Goal: Task Accomplishment & Management: Manage account settings

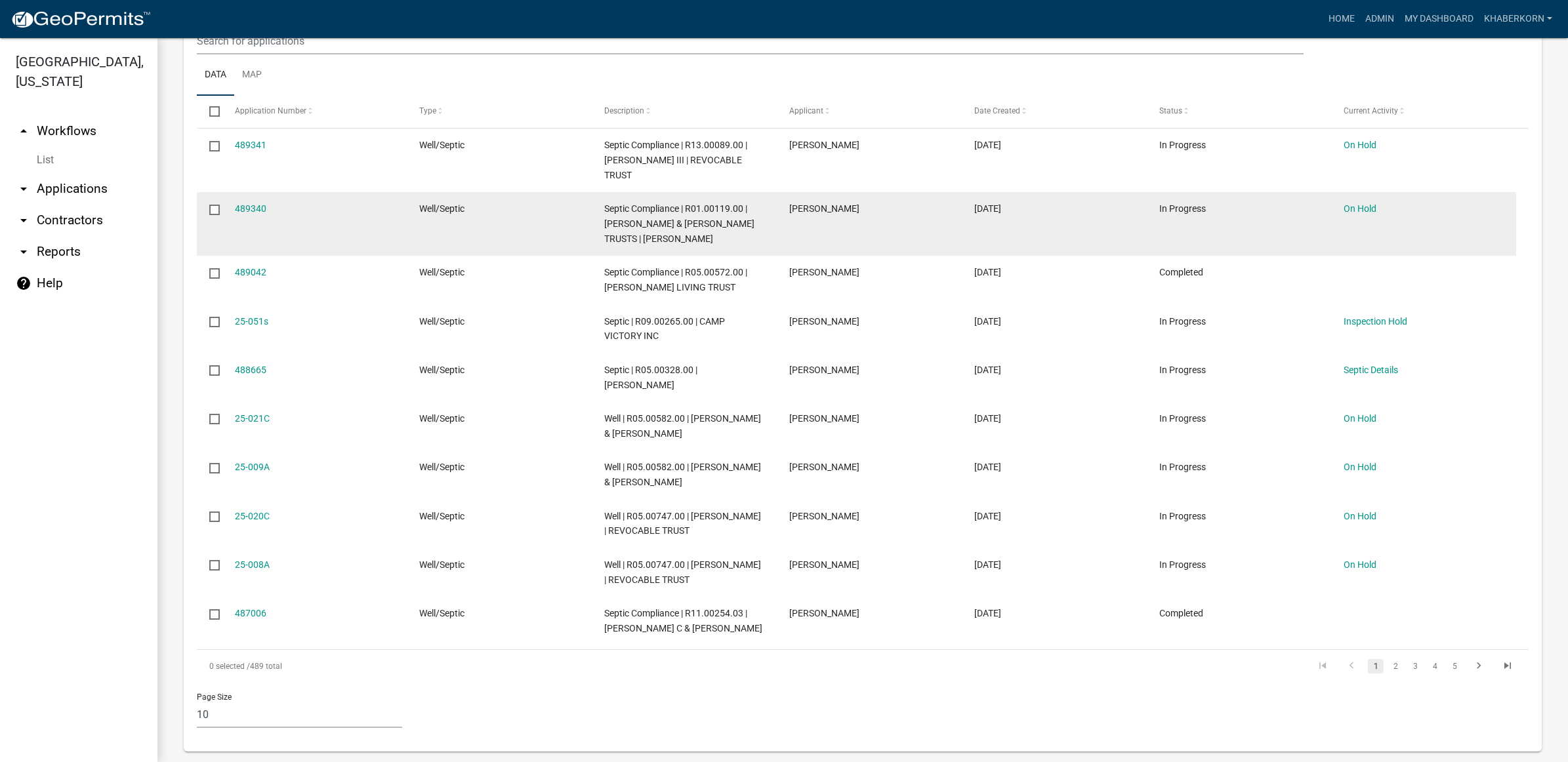
scroll to position [751, 0]
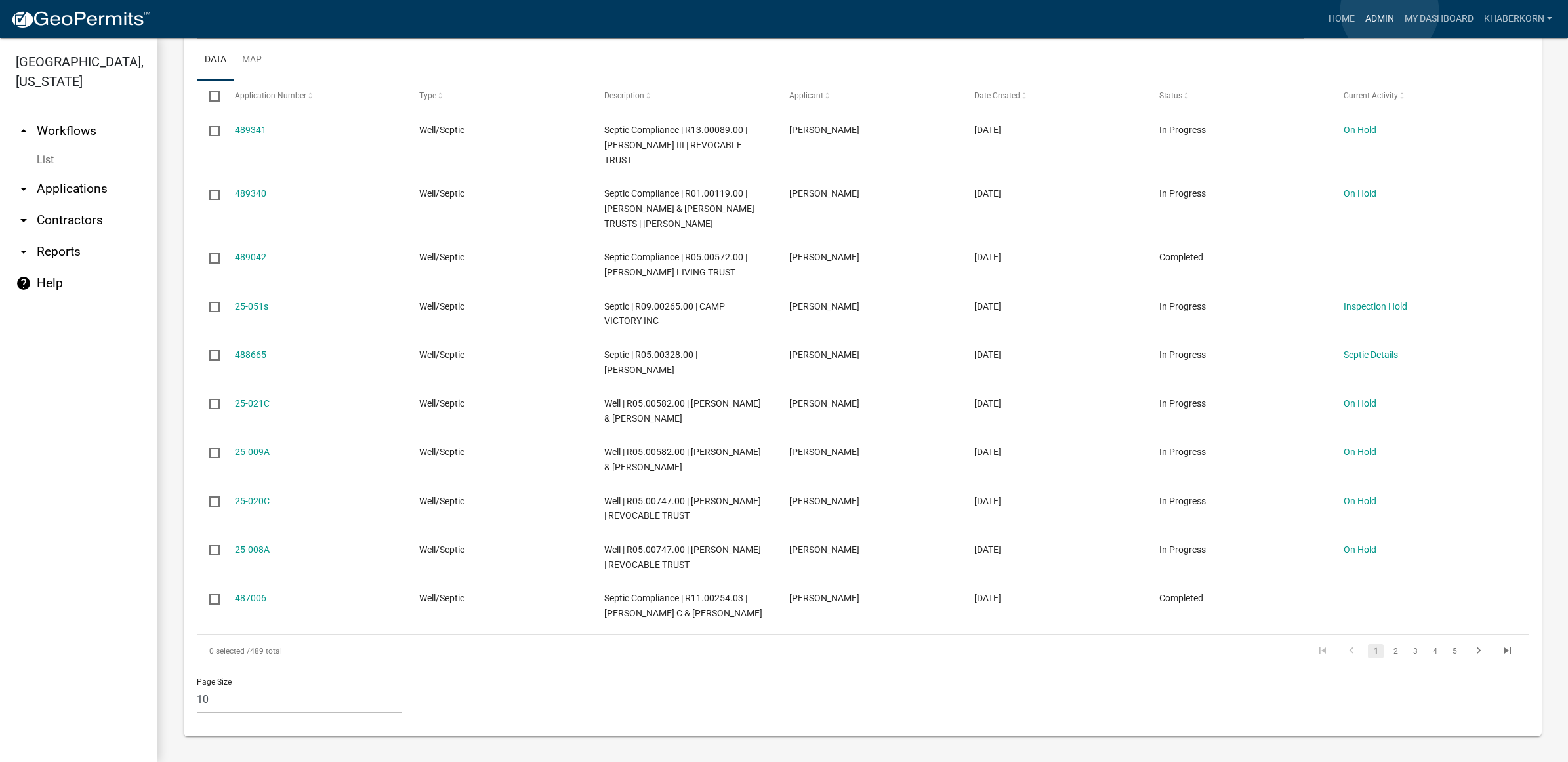
click at [1389, 11] on link "Admin" at bounding box center [1379, 19] width 40 height 25
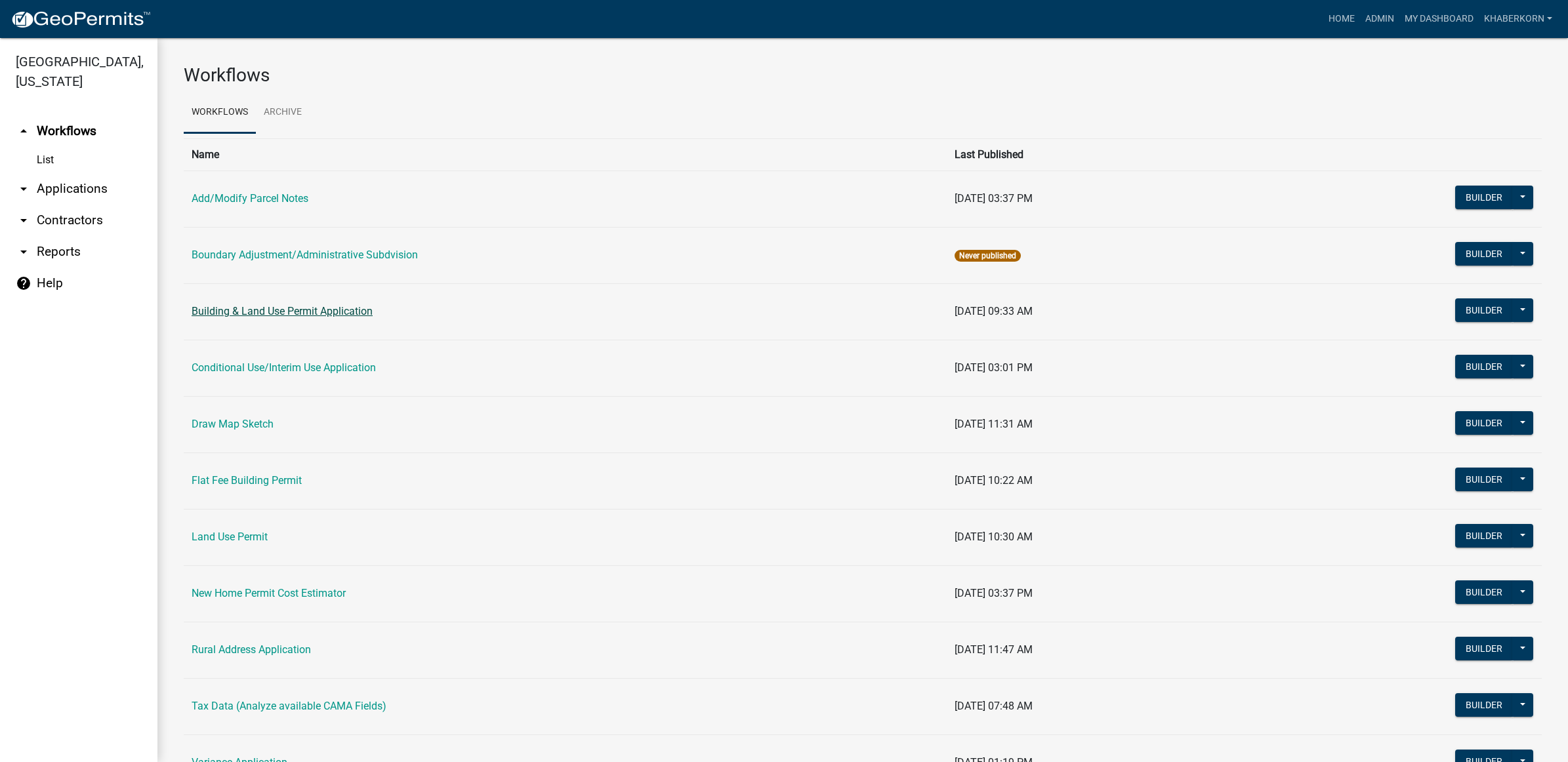
click at [293, 316] on link "Building & Land Use Permit Application" at bounding box center [282, 311] width 181 height 13
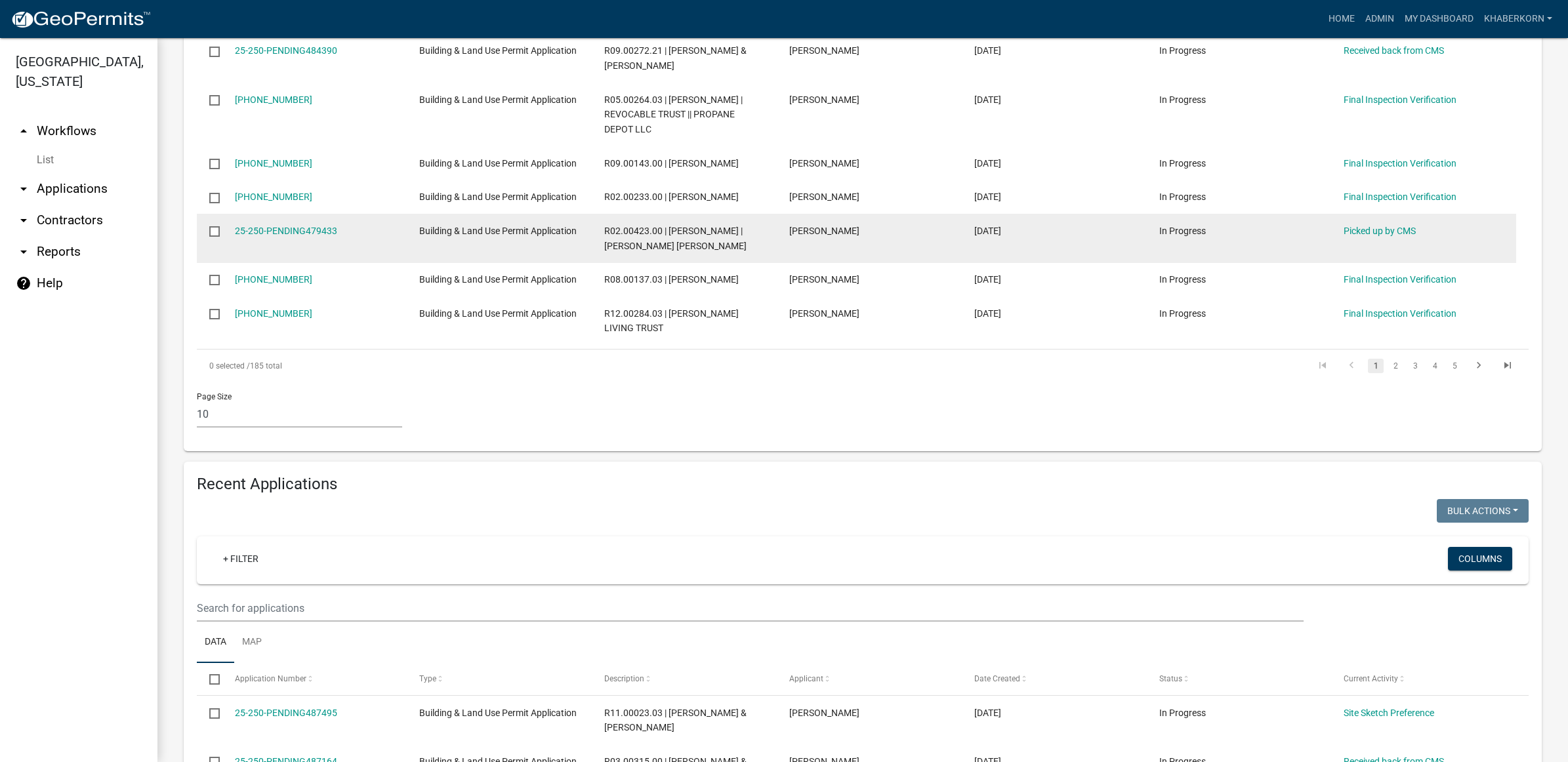
scroll to position [821, 0]
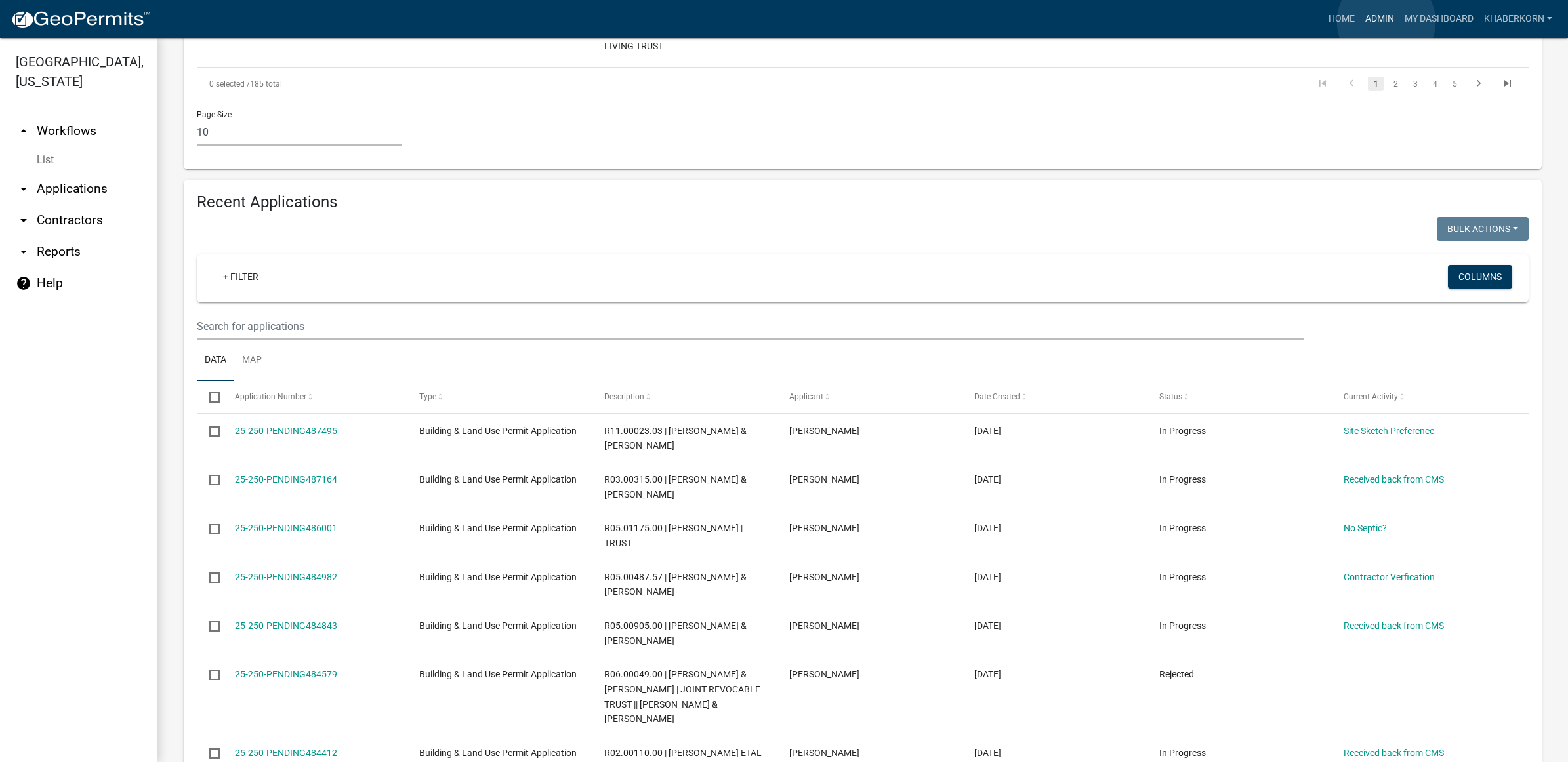
click at [1386, 22] on link "Admin" at bounding box center [1379, 19] width 40 height 25
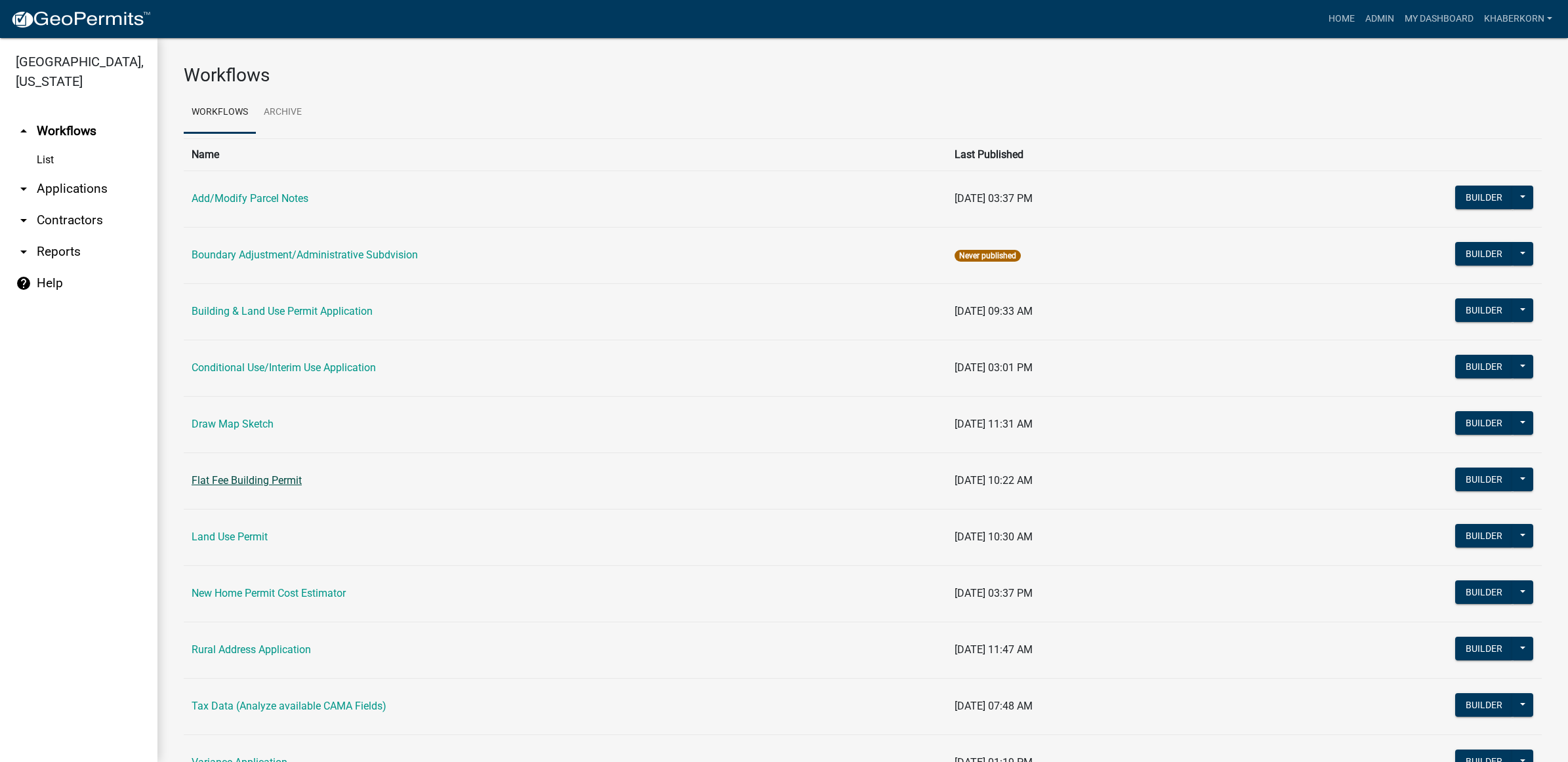
click at [242, 486] on link "Flat Fee Building Permit" at bounding box center [246, 481] width 110 height 13
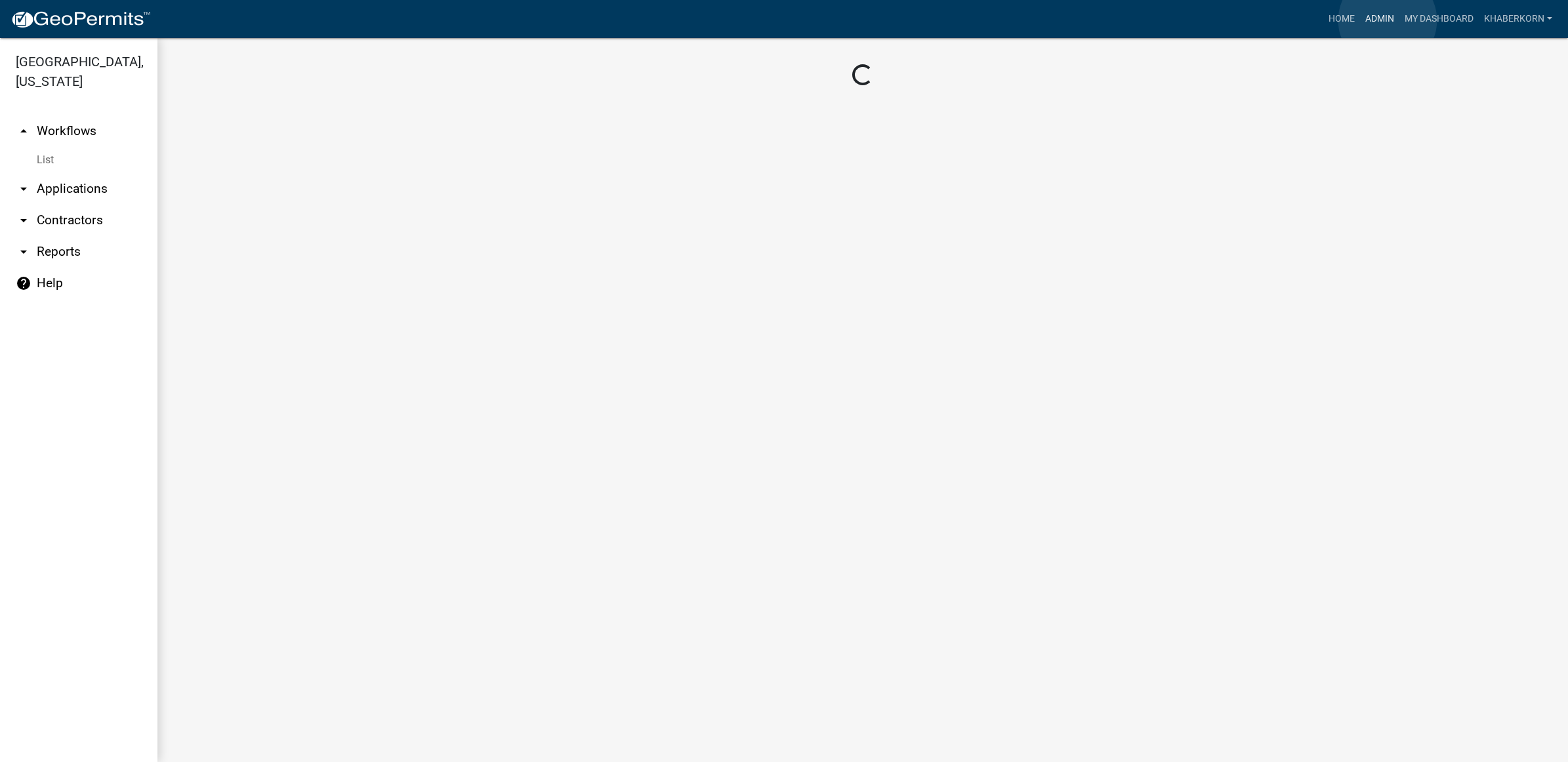
click at [1387, 20] on link "Admin" at bounding box center [1379, 19] width 40 height 25
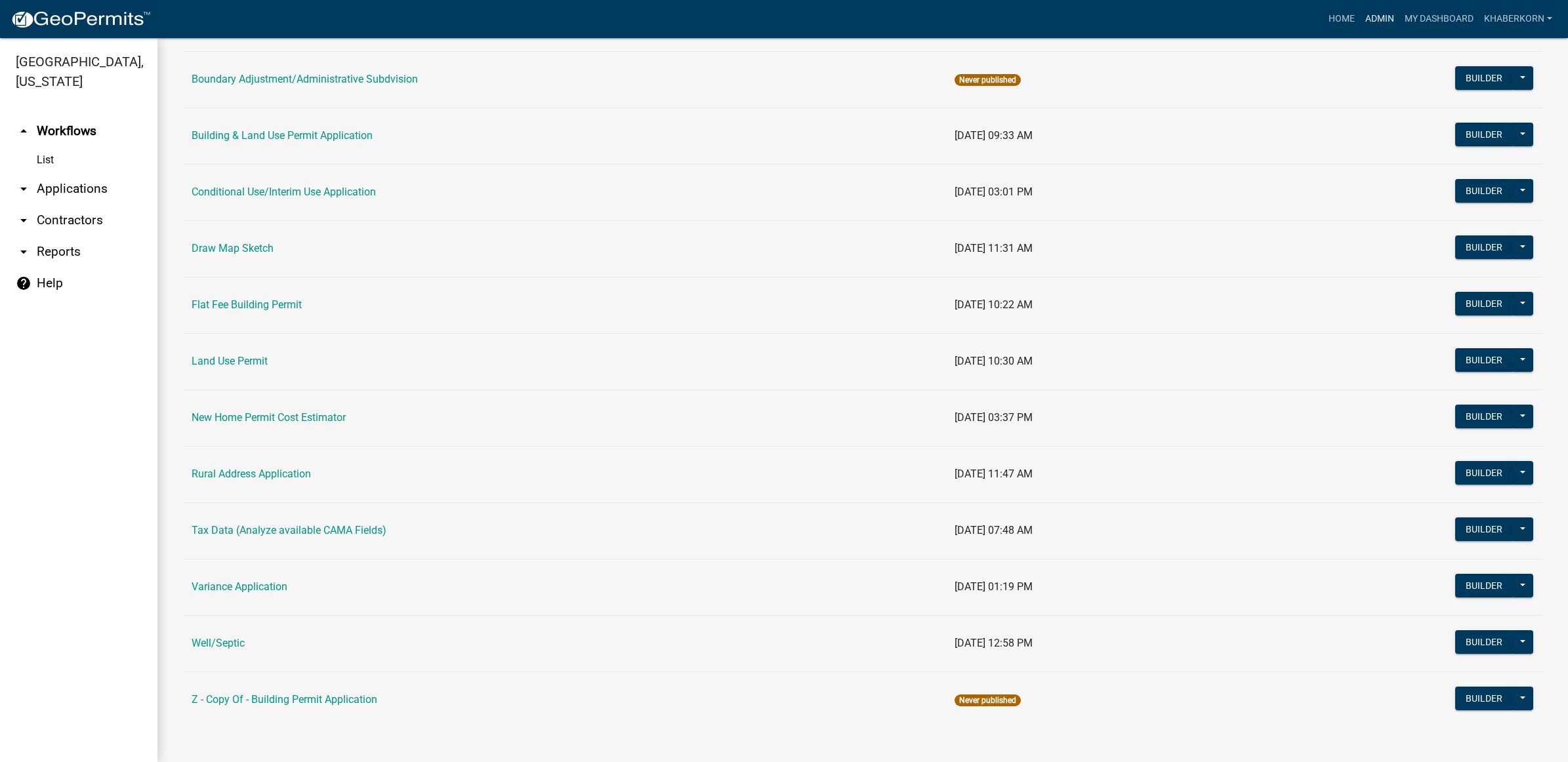
scroll to position [179, 0]
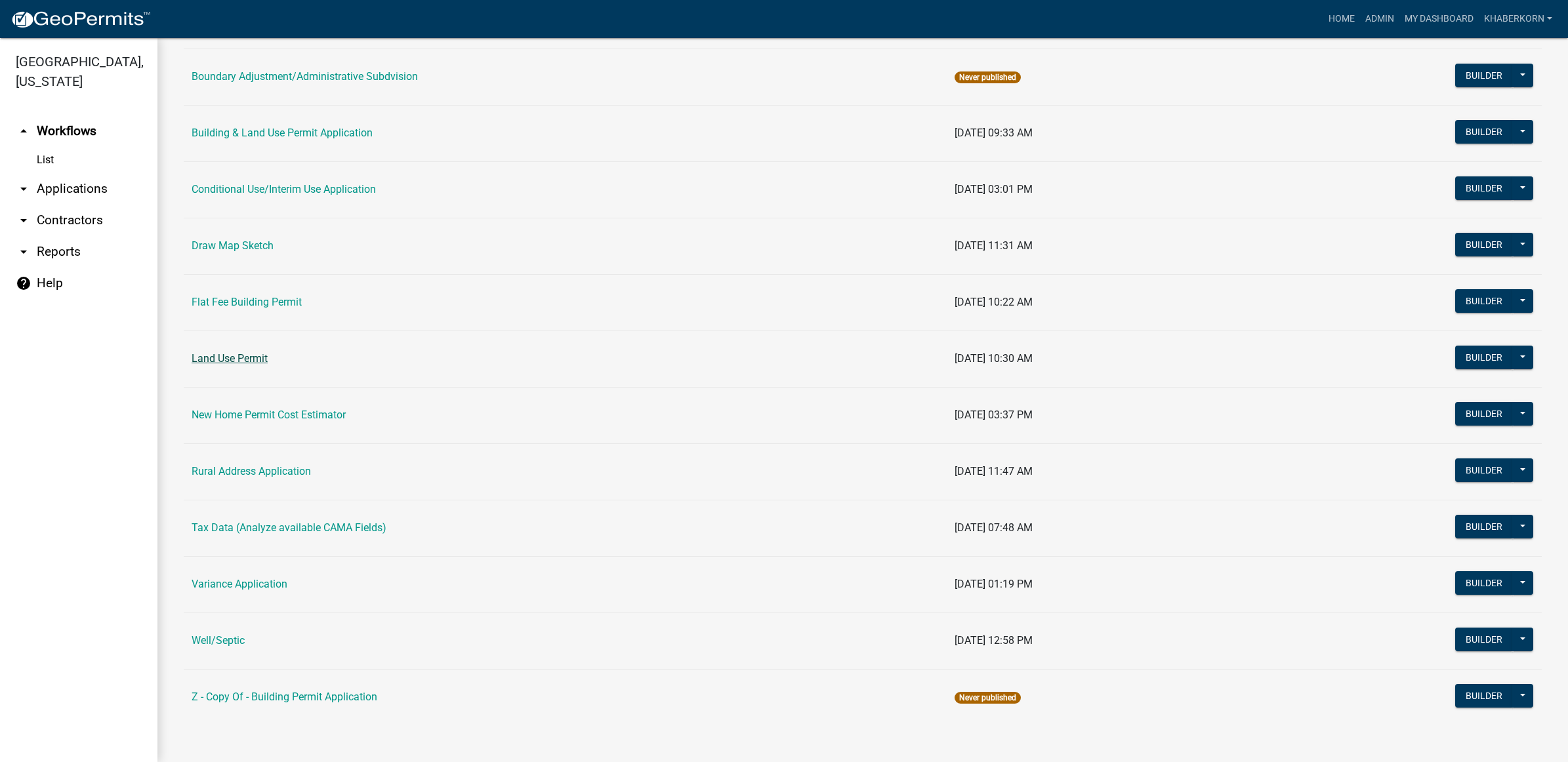
click at [219, 357] on link "Land Use Permit" at bounding box center [229, 359] width 76 height 13
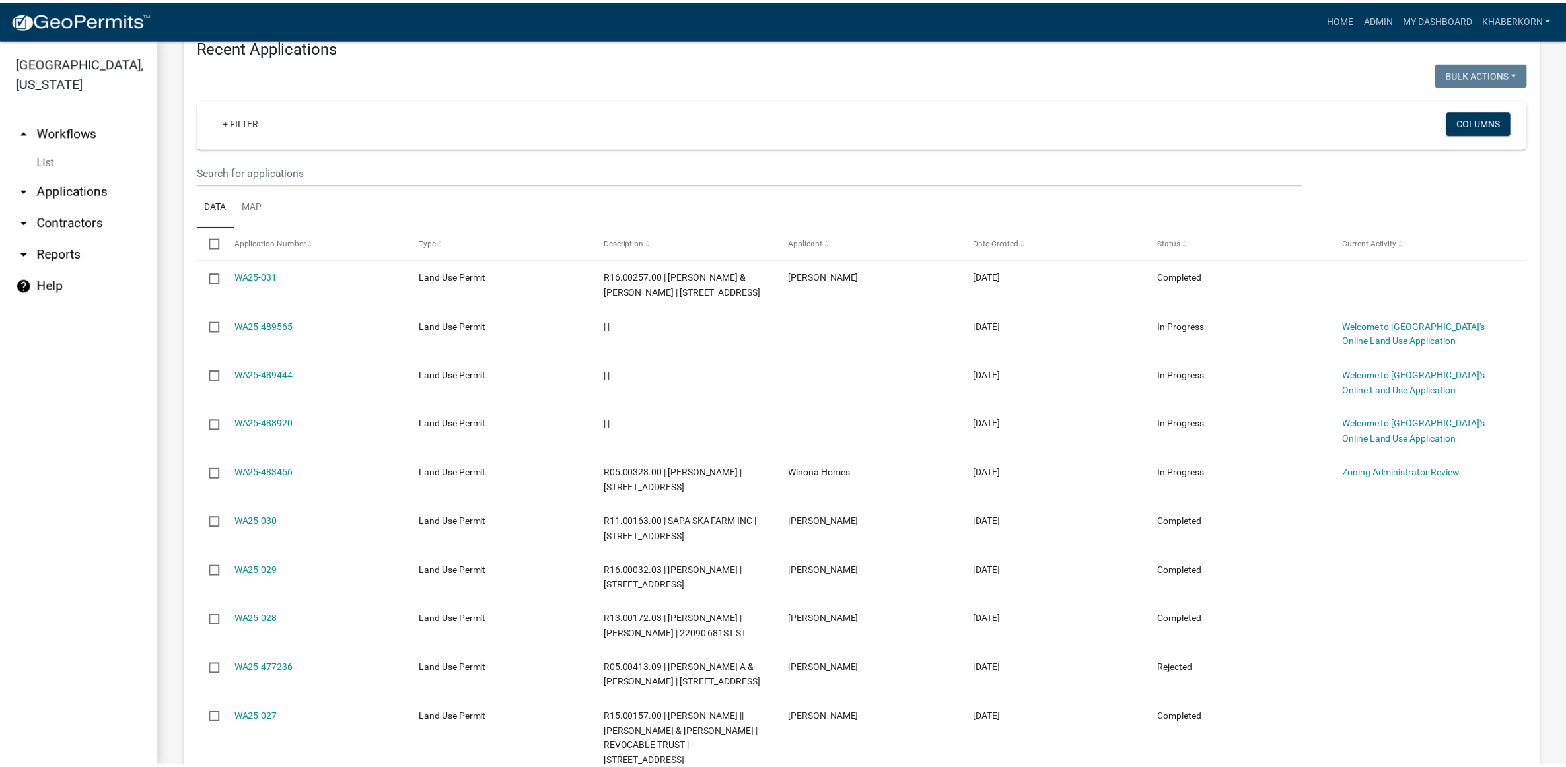
scroll to position [578, 0]
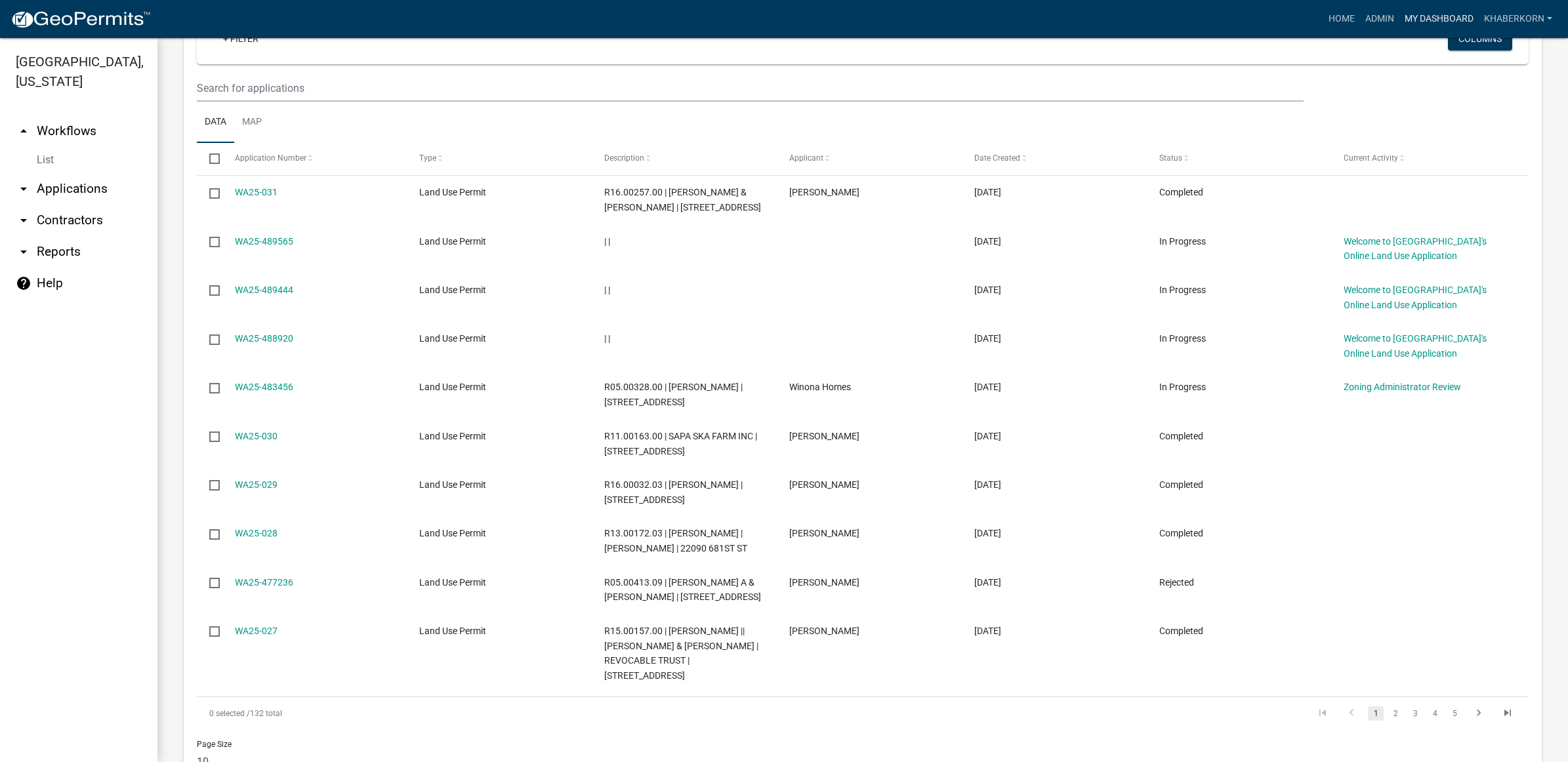
click at [1421, 17] on link "My Dashboard" at bounding box center [1439, 19] width 79 height 25
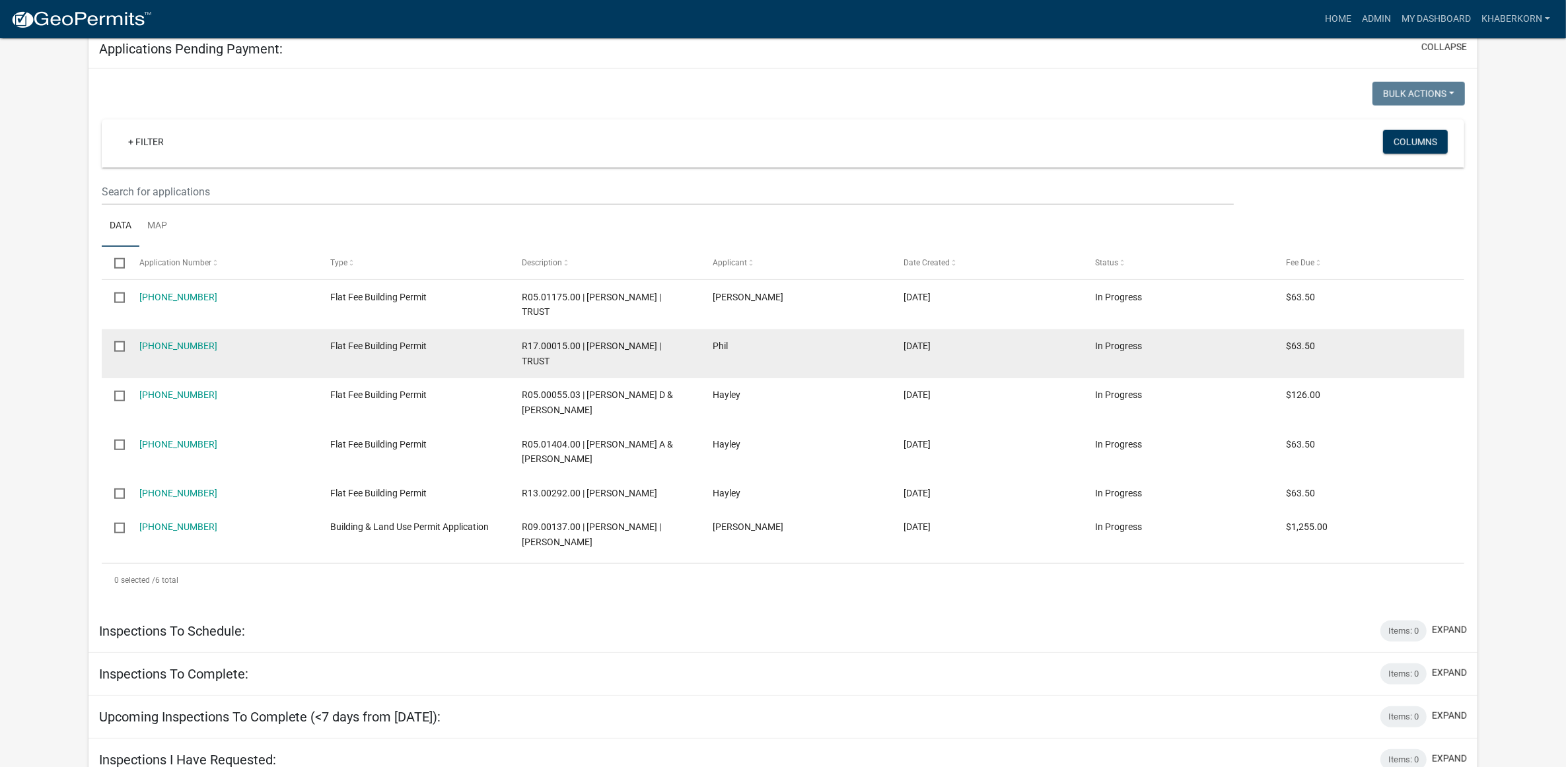
scroll to position [1592, 0]
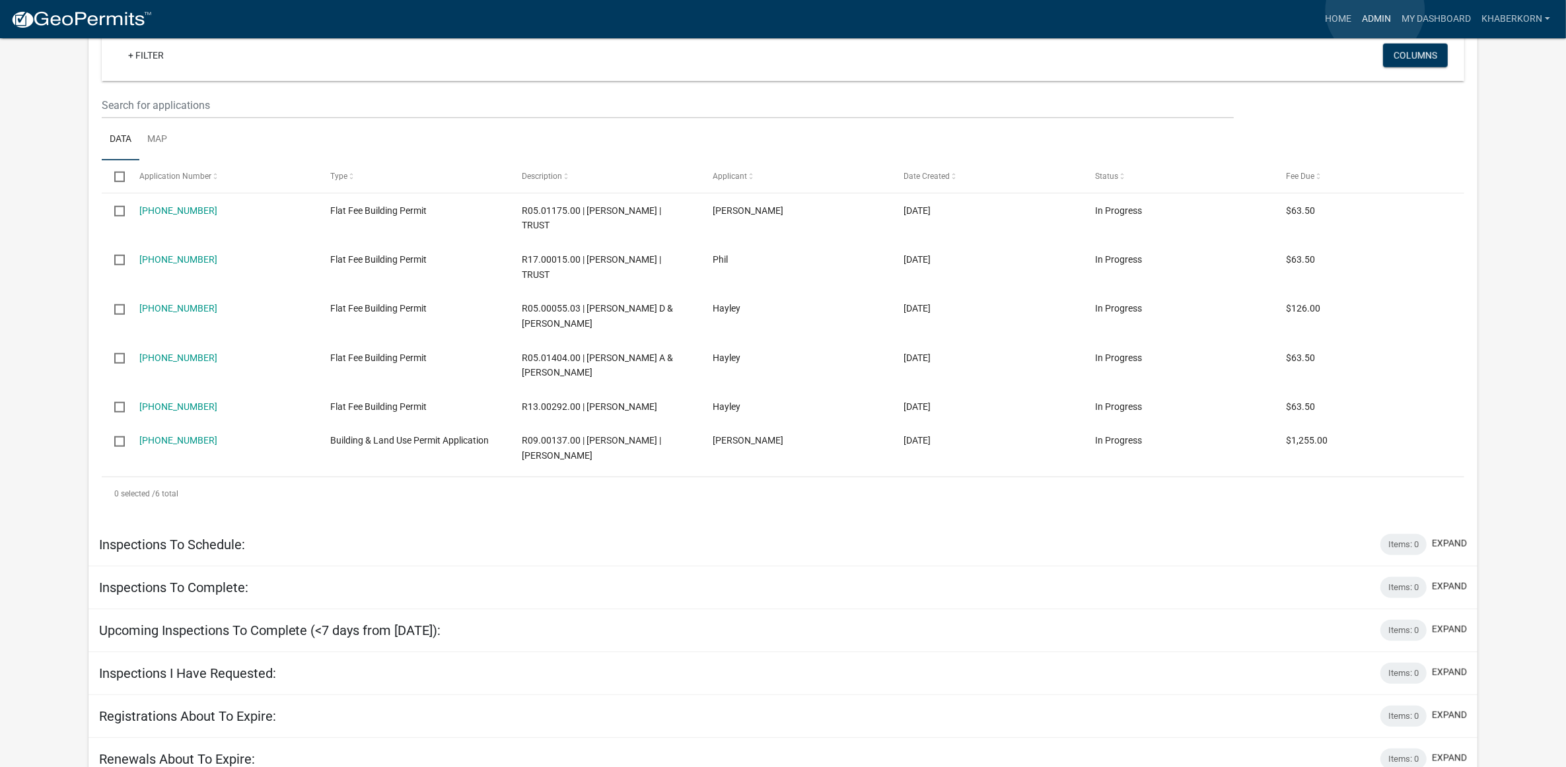
click at [1375, 10] on link "Admin" at bounding box center [1377, 19] width 40 height 25
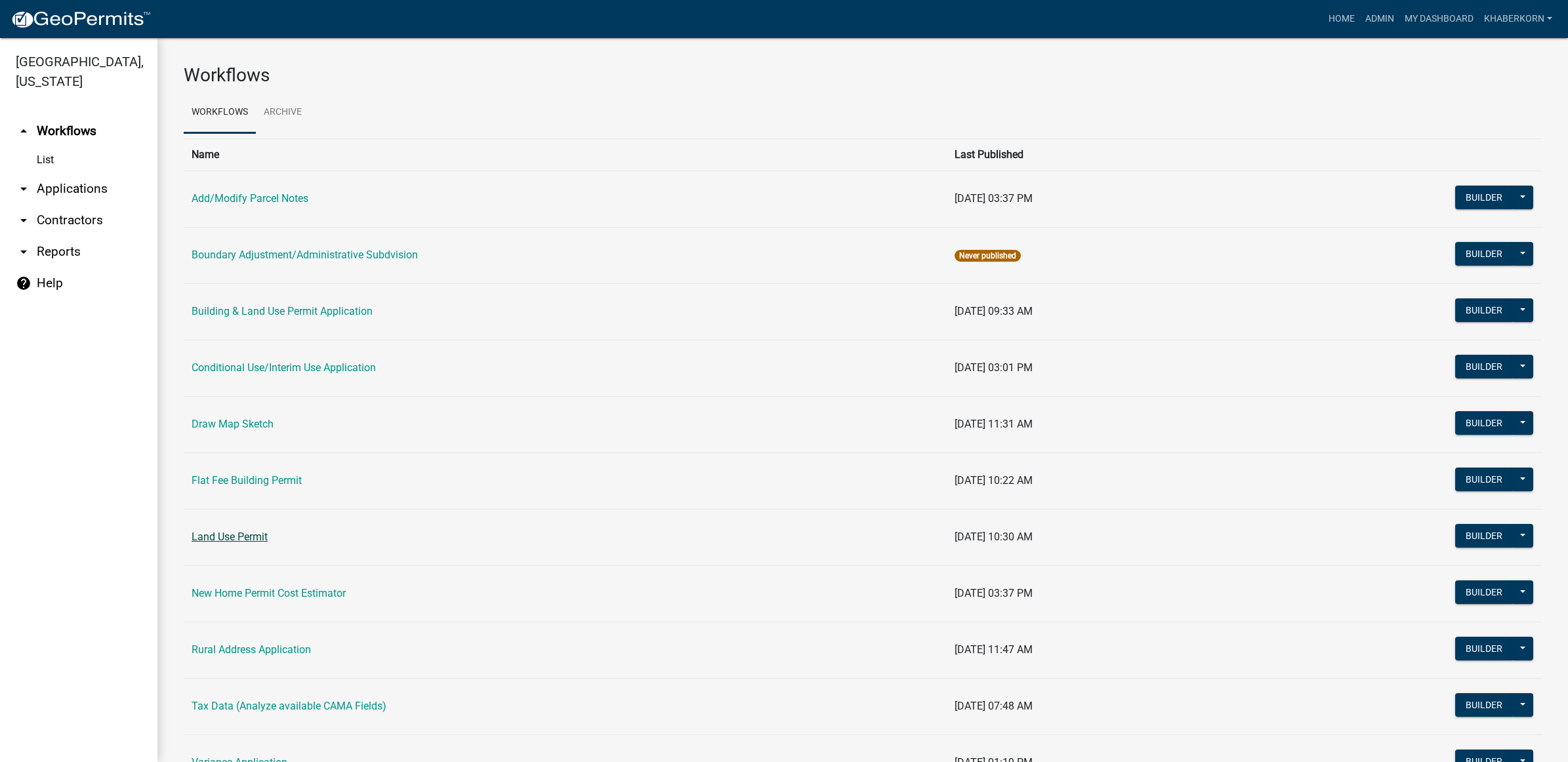
click at [234, 533] on link "Land Use Permit" at bounding box center [229, 536] width 76 height 13
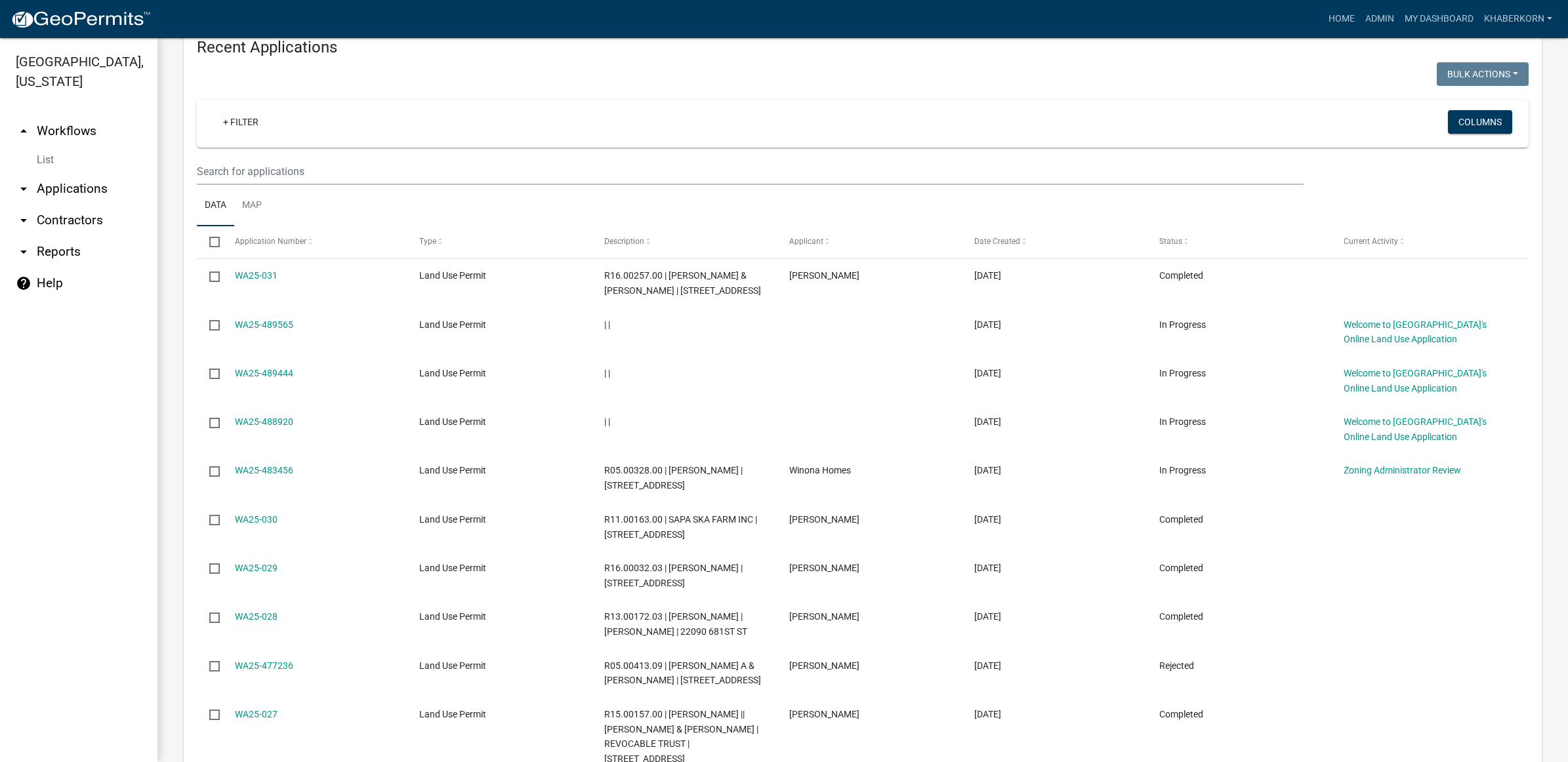
scroll to position [492, 0]
